Goal: Transaction & Acquisition: Subscribe to service/newsletter

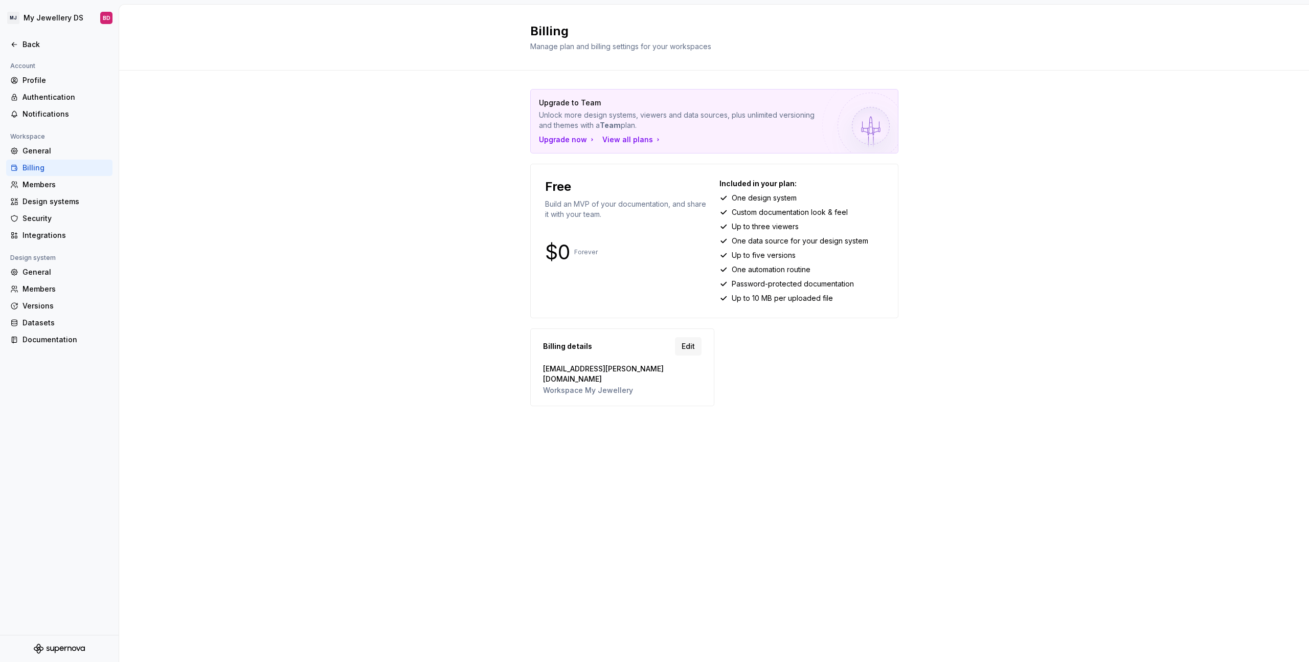
click at [982, 216] on div "Upgrade to Team Unlock more design systems, viewers and data sources, plus unli…" at bounding box center [714, 258] width 1190 height 374
click at [641, 139] on div "View all plans" at bounding box center [632, 139] width 60 height 10
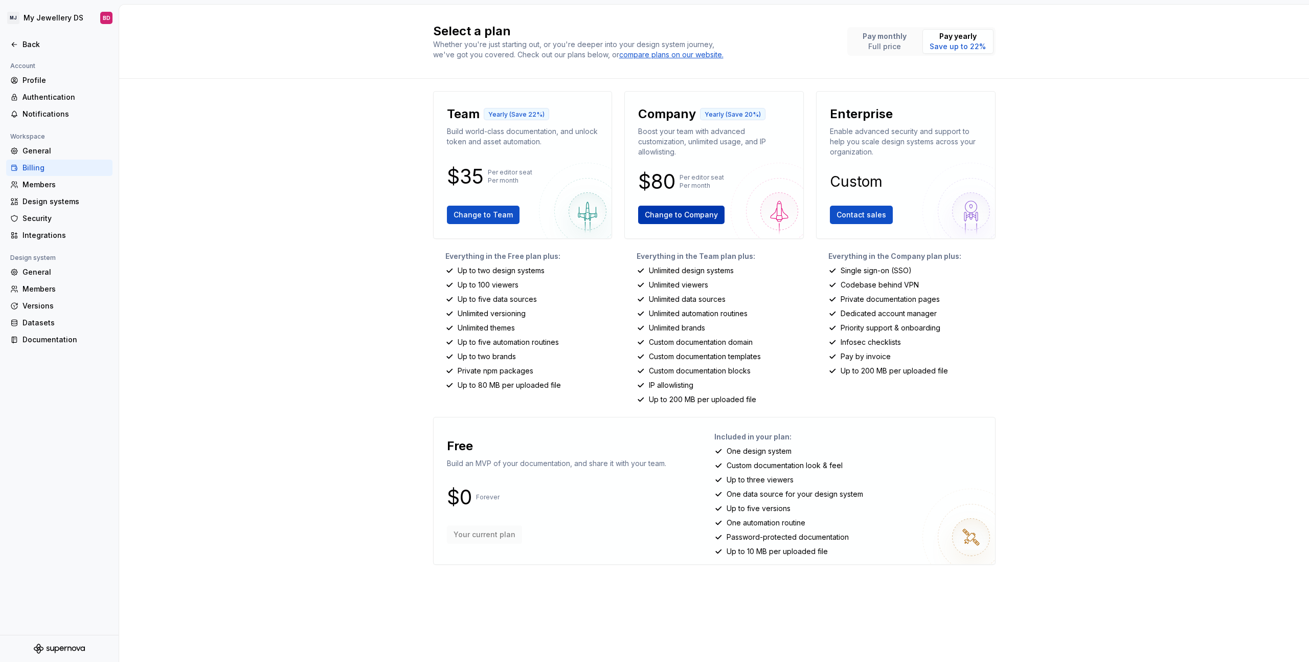
click at [692, 212] on span "Change to Company" at bounding box center [681, 215] width 73 height 10
